Goal: Task Accomplishment & Management: Use online tool/utility

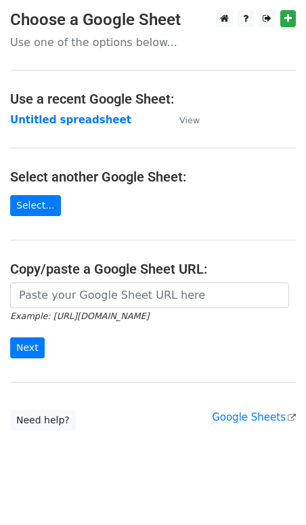
scroll to position [14, 0]
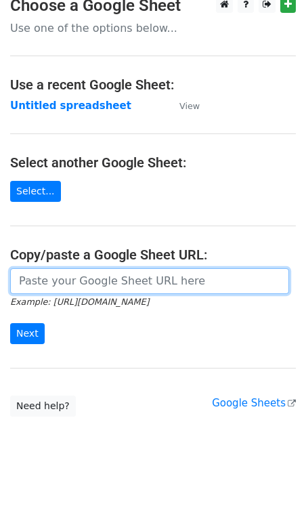
click at [91, 280] on input "url" at bounding box center [149, 281] width 279 height 26
paste input "[URL][DOMAIN_NAME]"
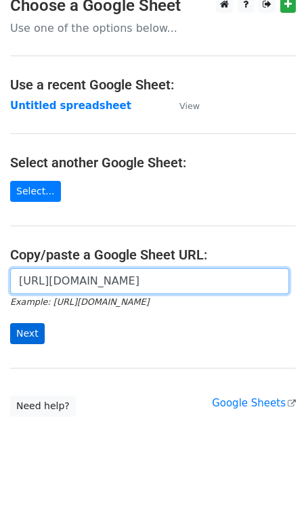
type input "[URL][DOMAIN_NAME]"
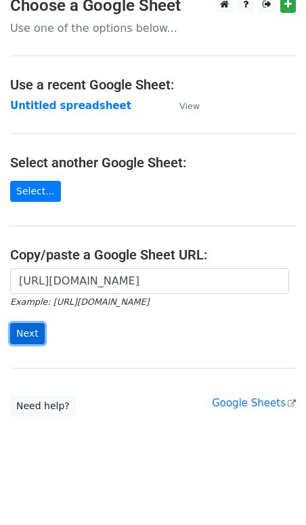
click at [30, 335] on input "Next" at bounding box center [27, 333] width 35 height 21
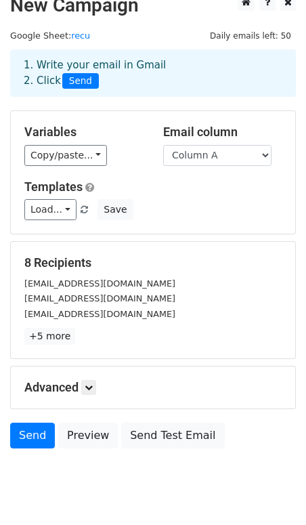
scroll to position [18, 0]
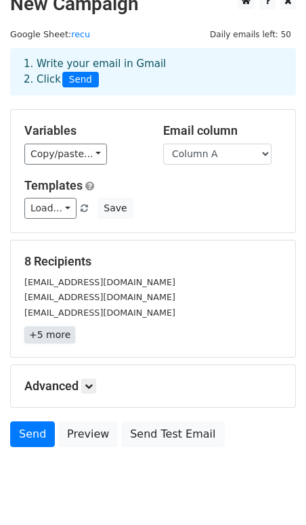
click at [51, 336] on link "+5 more" at bounding box center [49, 334] width 51 height 17
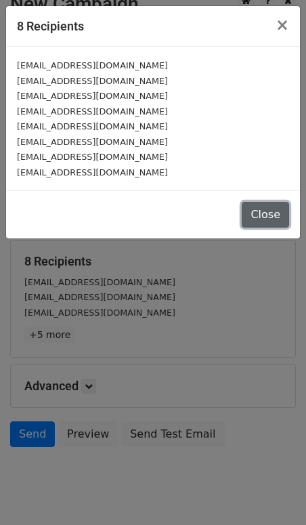
click at [268, 211] on button "Close" at bounding box center [265, 215] width 47 height 26
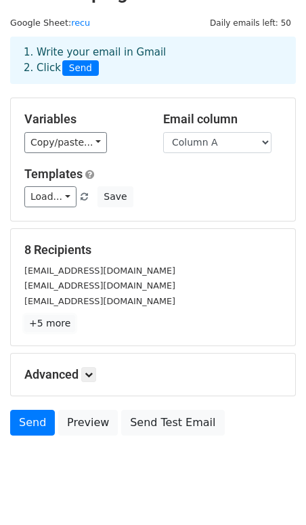
scroll to position [23, 0]
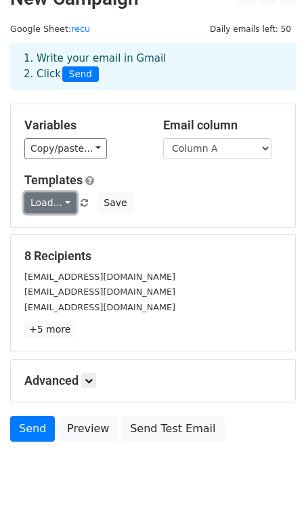
click at [66, 202] on link "Load..." at bounding box center [50, 202] width 52 height 21
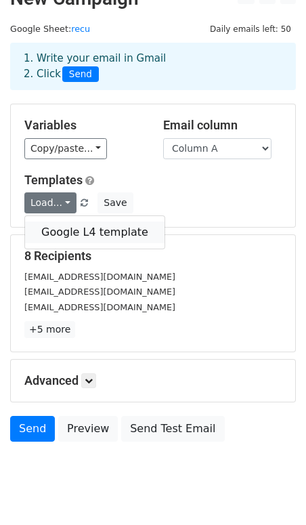
click at [76, 233] on link "Google L4 template" at bounding box center [94, 232] width 139 height 22
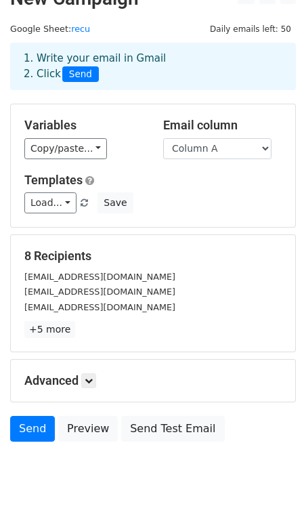
click at [200, 193] on div "Load... Google L4 template Save" at bounding box center [153, 202] width 278 height 21
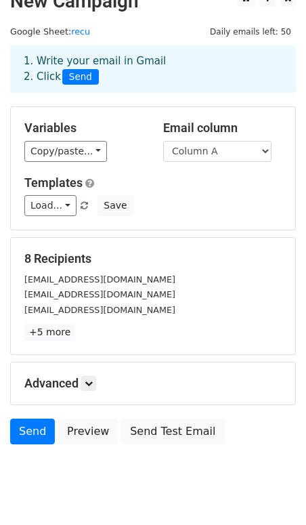
scroll to position [55, 0]
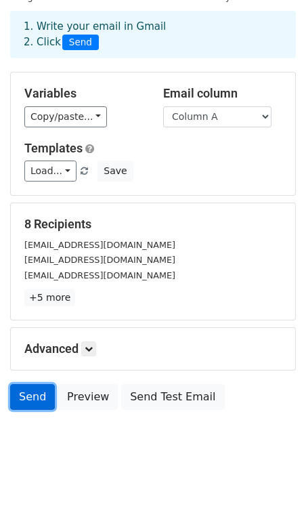
click at [41, 405] on link "Send" at bounding box center [32, 397] width 45 height 26
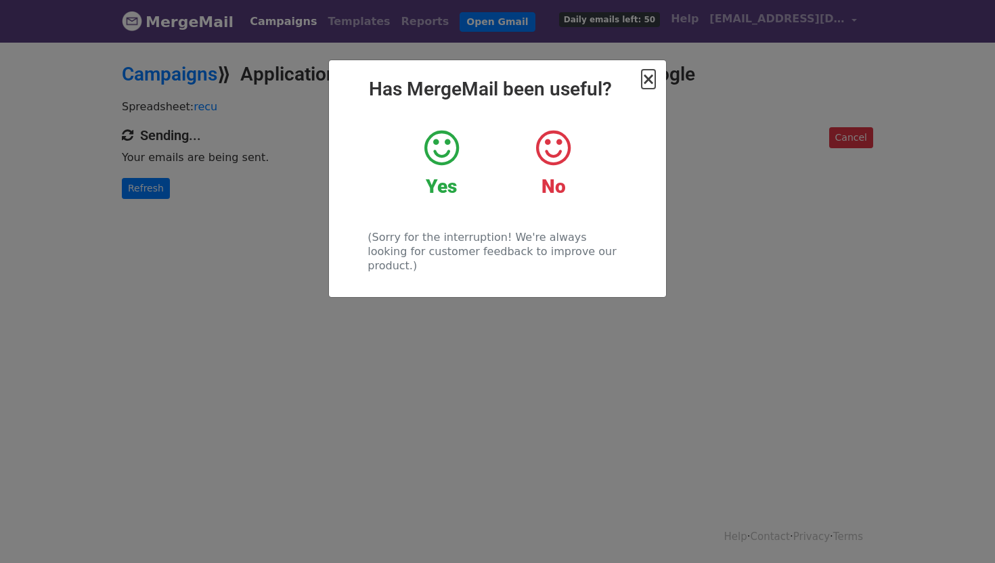
click at [647, 78] on span "×" at bounding box center [649, 79] width 14 height 19
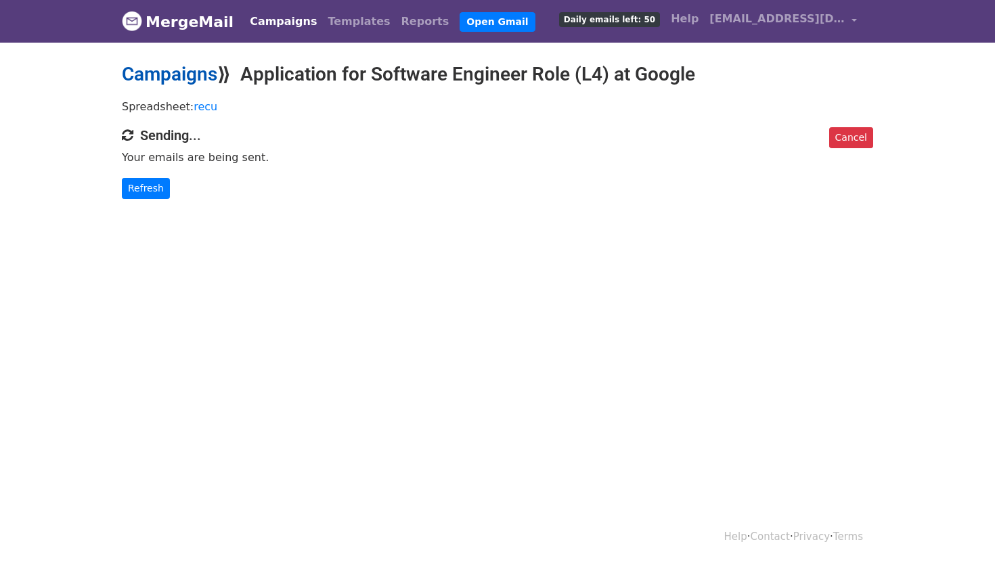
click at [204, 74] on link "Campaigns" at bounding box center [169, 74] width 95 height 22
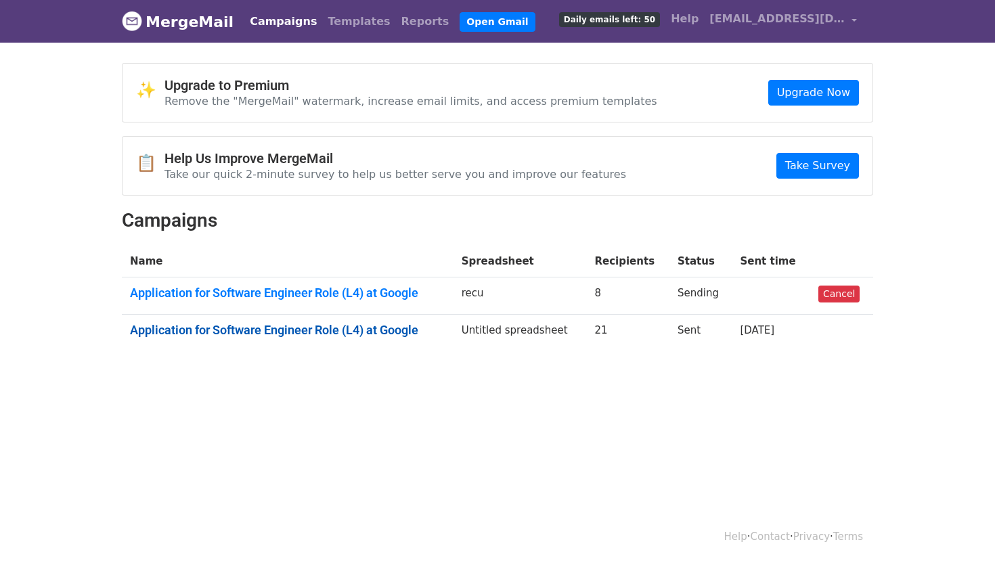
click at [336, 329] on link "Application for Software Engineer Role (L4) at Google" at bounding box center [287, 330] width 315 height 15
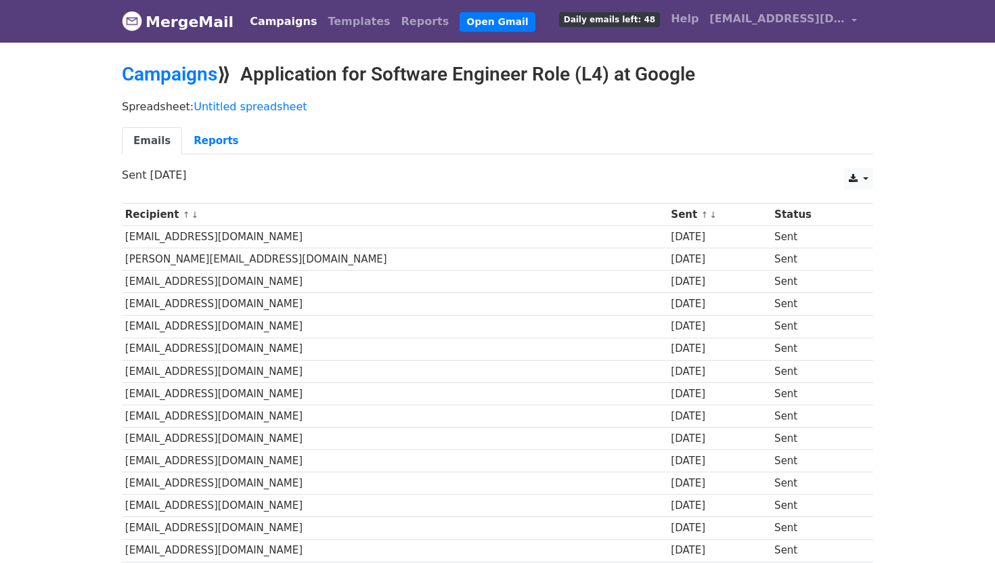
scroll to position [8, 0]
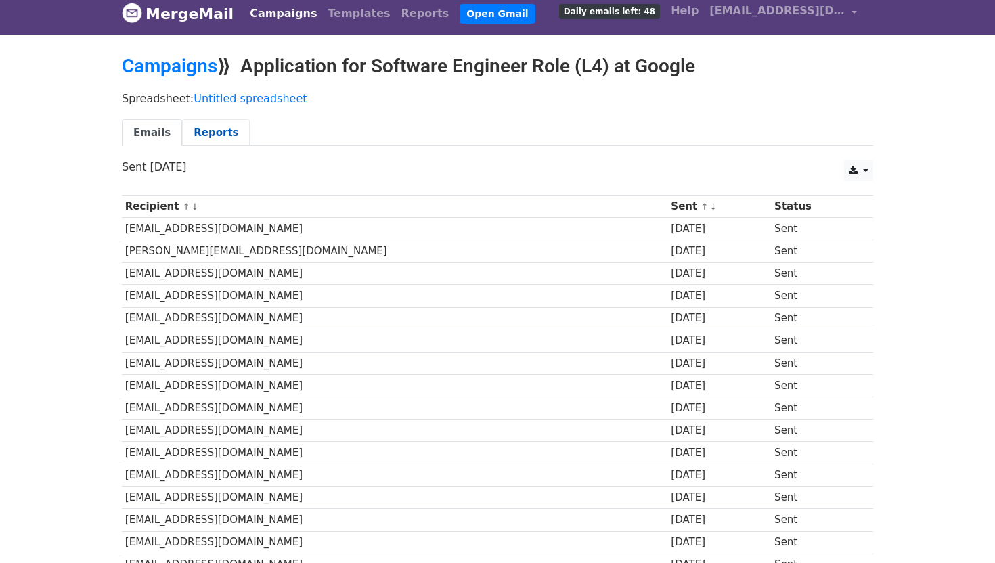
click at [221, 132] on link "Reports" at bounding box center [216, 133] width 68 height 28
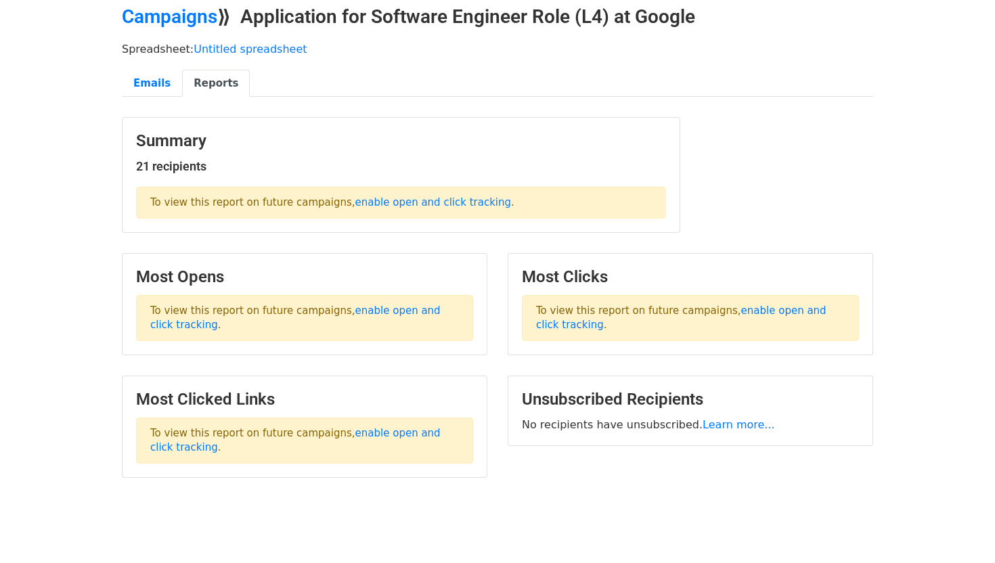
scroll to position [60, 0]
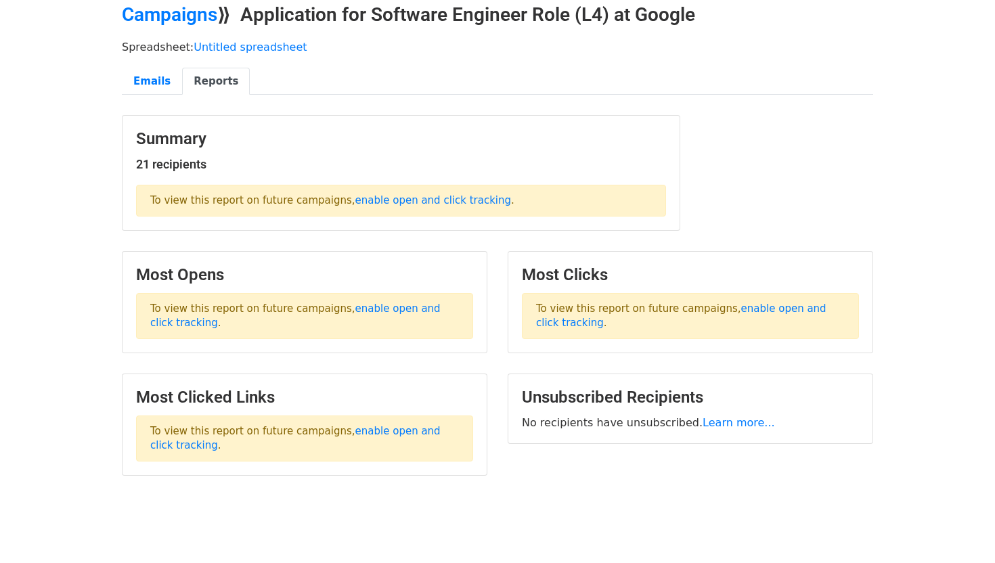
click at [312, 294] on p "To view this report on future campaigns, enable open and click tracking ." at bounding box center [304, 316] width 337 height 46
click at [400, 310] on link "enable open and click tracking" at bounding box center [295, 316] width 290 height 26
